Goal: Information Seeking & Learning: Compare options

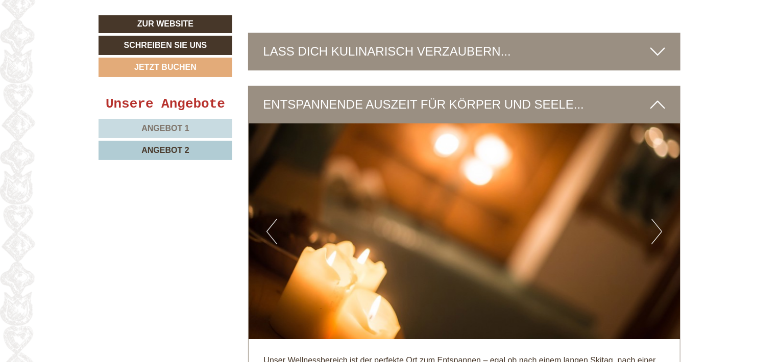
scroll to position [1516, 0]
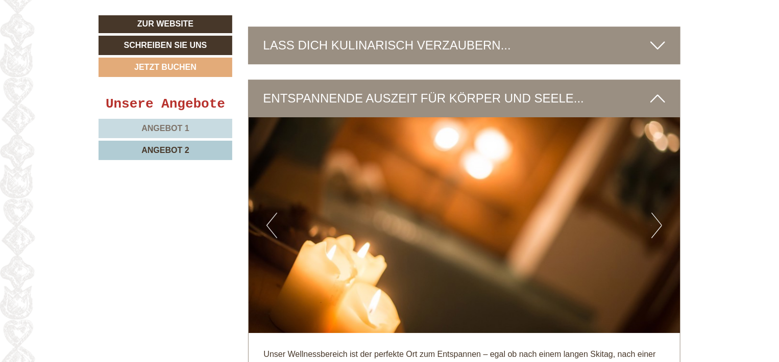
click at [171, 125] on span "Angebot 1" at bounding box center [164, 128] width 47 height 9
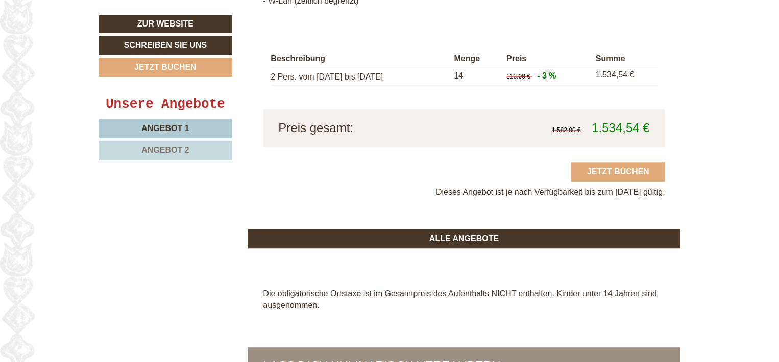
scroll to position [1195, 0]
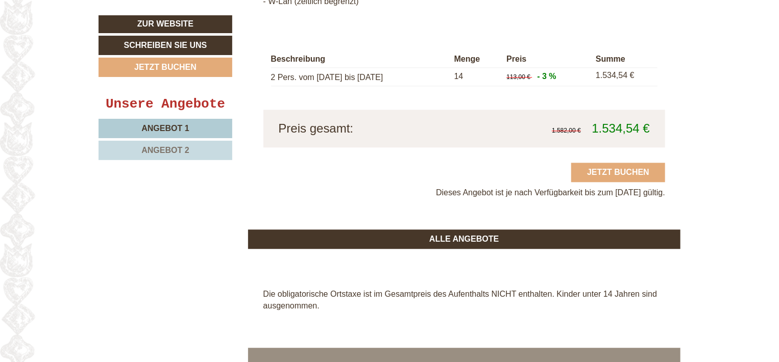
click at [171, 148] on span "Angebot 2" at bounding box center [164, 150] width 47 height 9
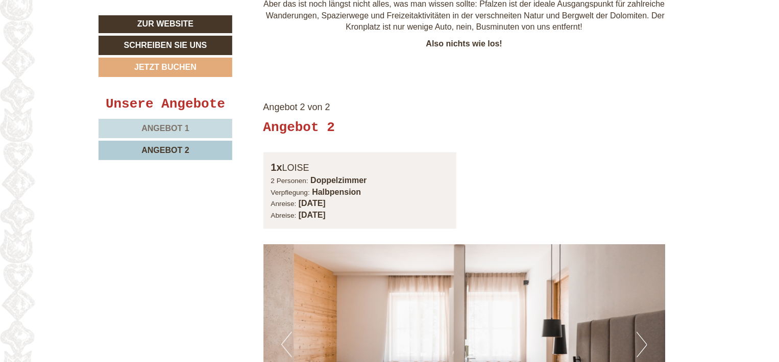
scroll to position [580, 0]
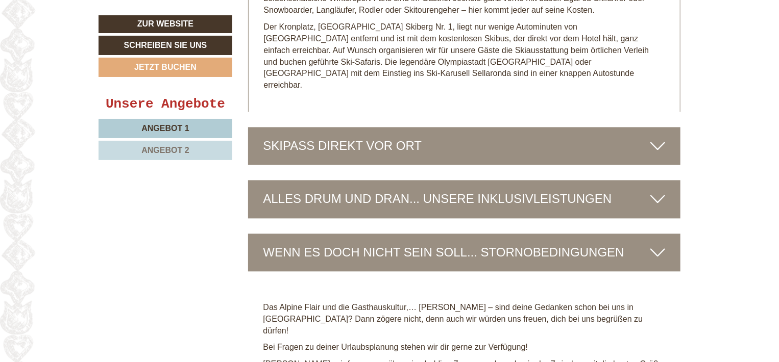
scroll to position [2915, 0]
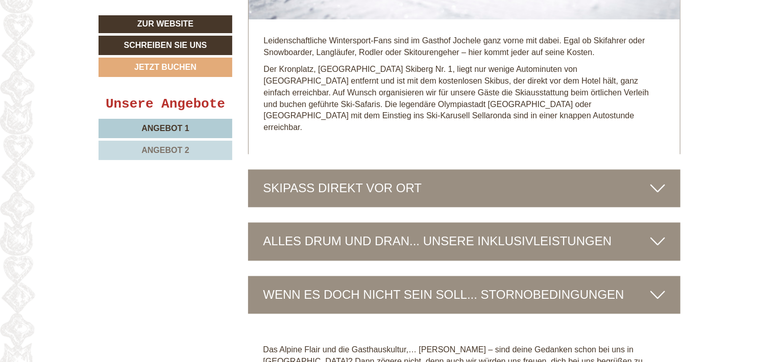
click at [659, 180] on icon at bounding box center [657, 188] width 15 height 17
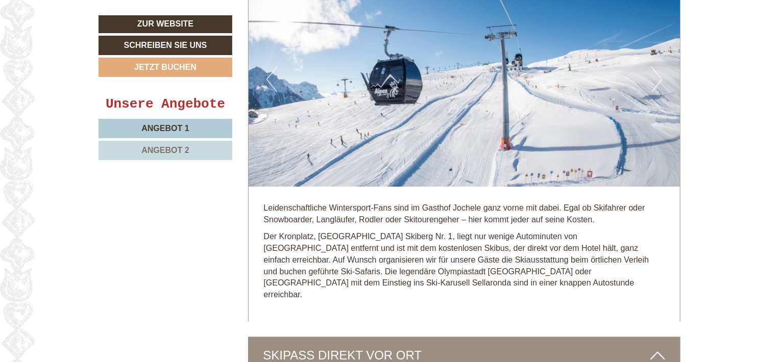
scroll to position [2732, 0]
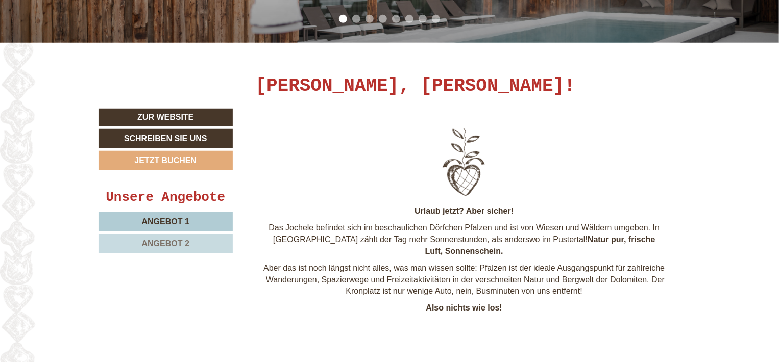
scroll to position [389, 0]
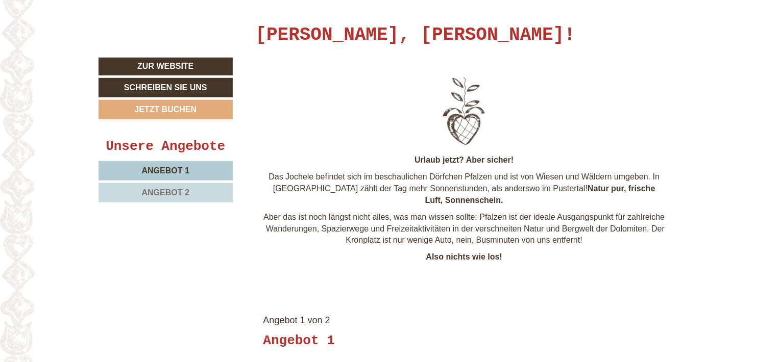
click at [167, 169] on span "Angebot 1" at bounding box center [165, 170] width 47 height 9
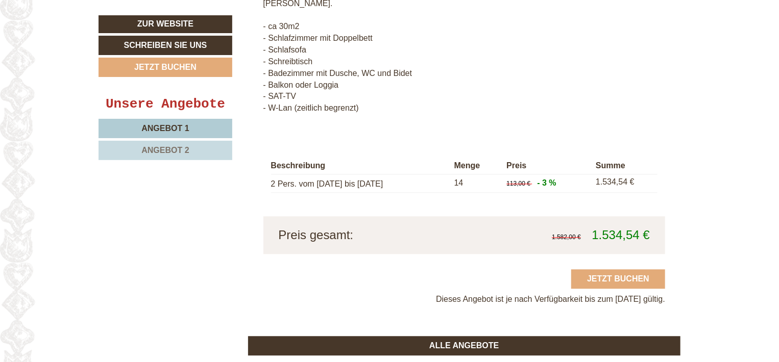
scroll to position [1090, 0]
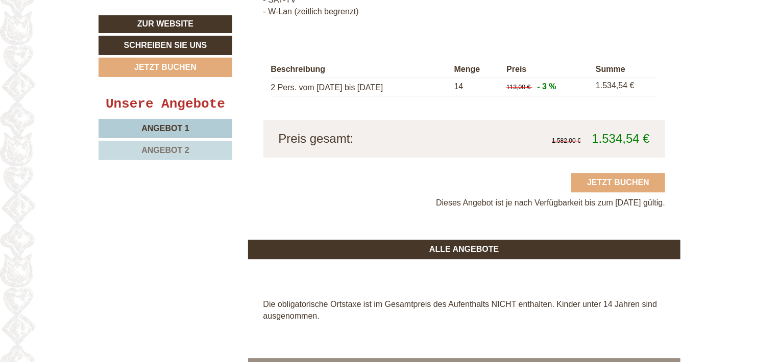
scroll to position [1182, 0]
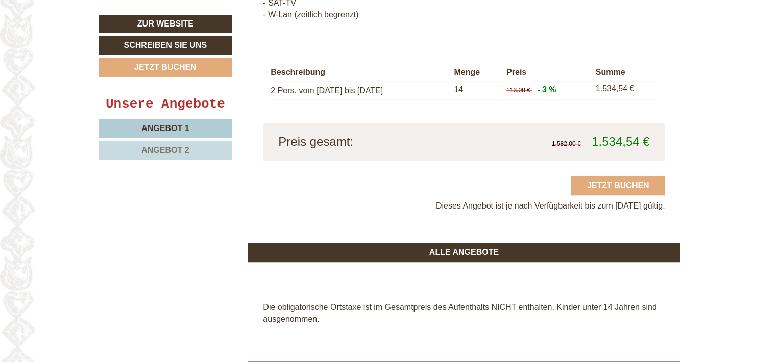
click at [172, 144] on link "Angebot 2" at bounding box center [165, 150] width 134 height 19
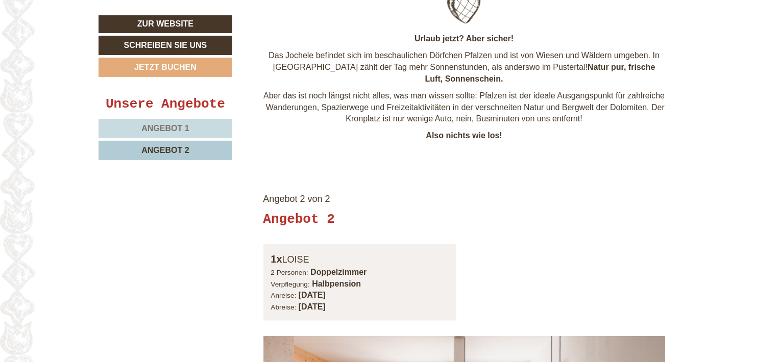
scroll to position [486, 0]
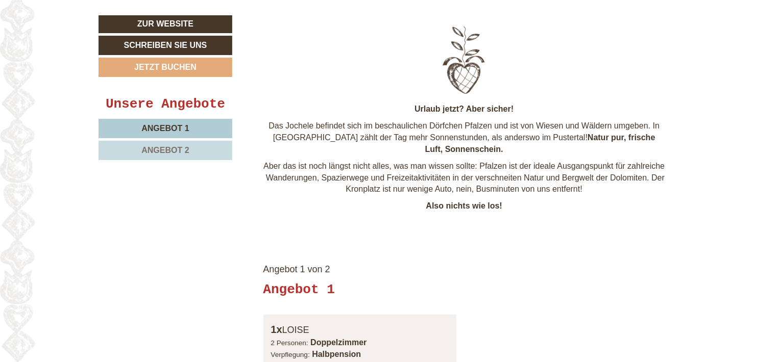
scroll to position [442, 0]
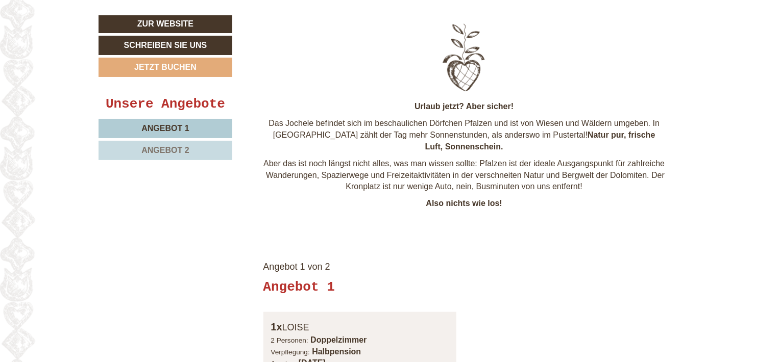
click at [163, 121] on link "Angebot 1" at bounding box center [165, 128] width 134 height 19
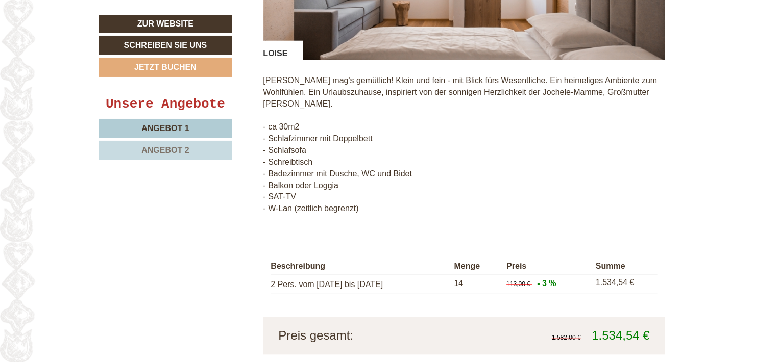
scroll to position [988, 0]
click at [161, 148] on span "Angebot 2" at bounding box center [164, 150] width 47 height 9
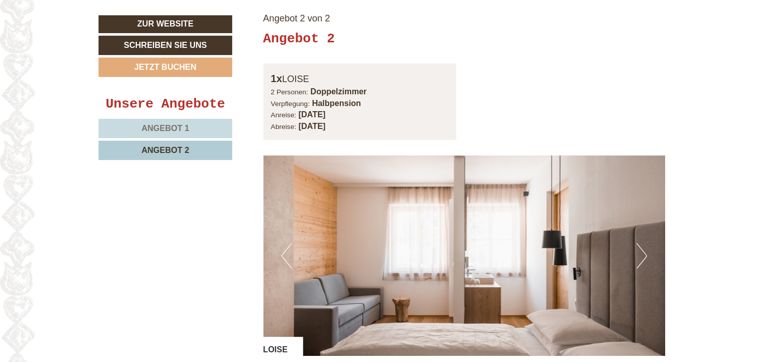
scroll to position [675, 0]
